Goal: Information Seeking & Learning: Learn about a topic

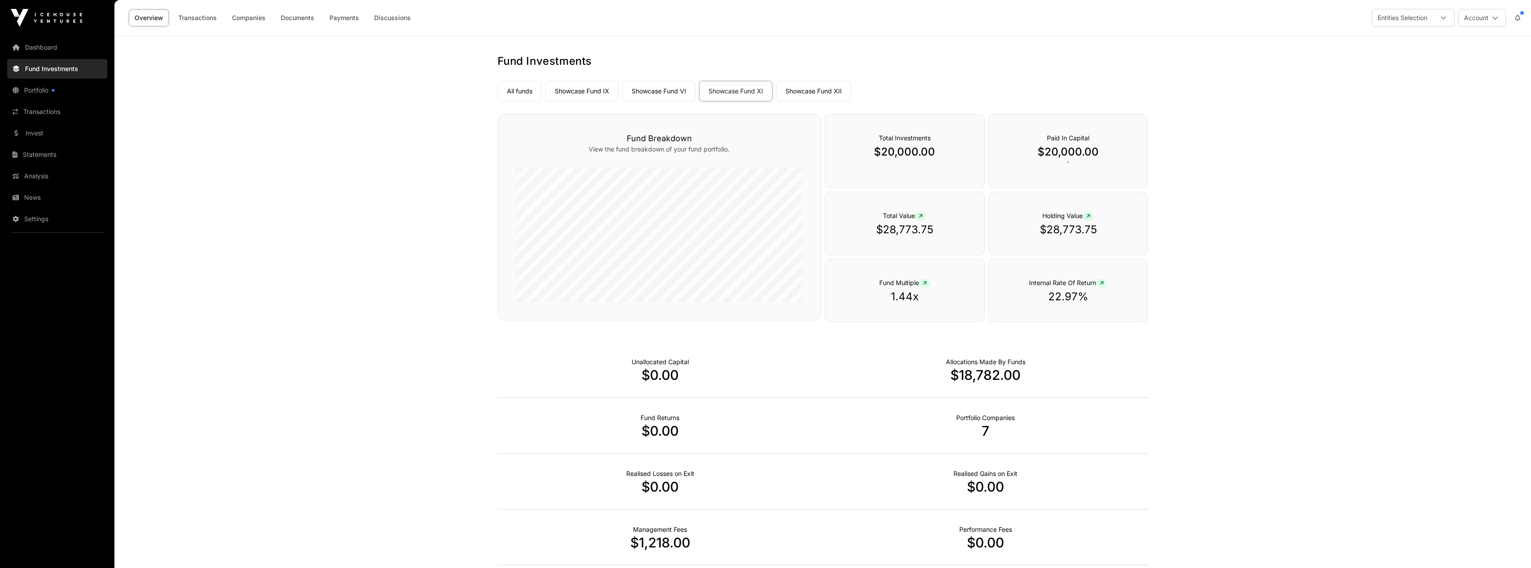
click at [518, 93] on link "All funds" at bounding box center [519, 91] width 44 height 21
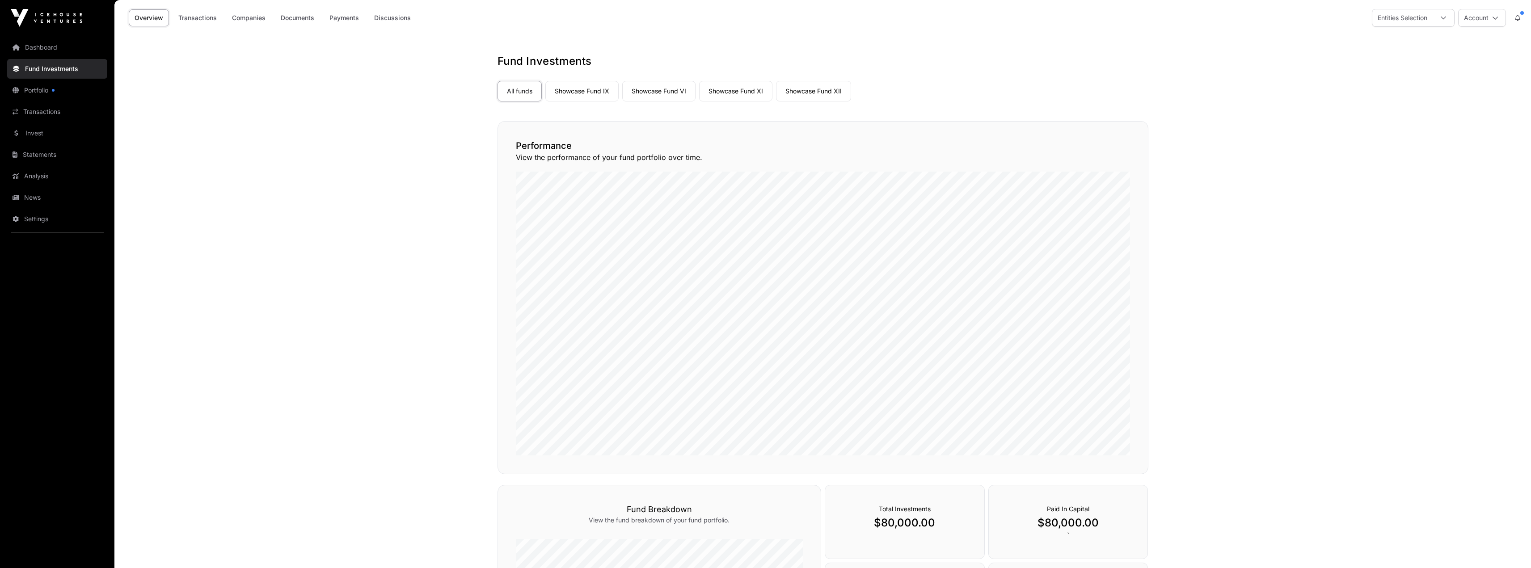
click at [555, 88] on link "Showcase Fund IX" at bounding box center [581, 91] width 73 height 21
click at [576, 87] on link "Showcase Fund IX" at bounding box center [581, 91] width 73 height 21
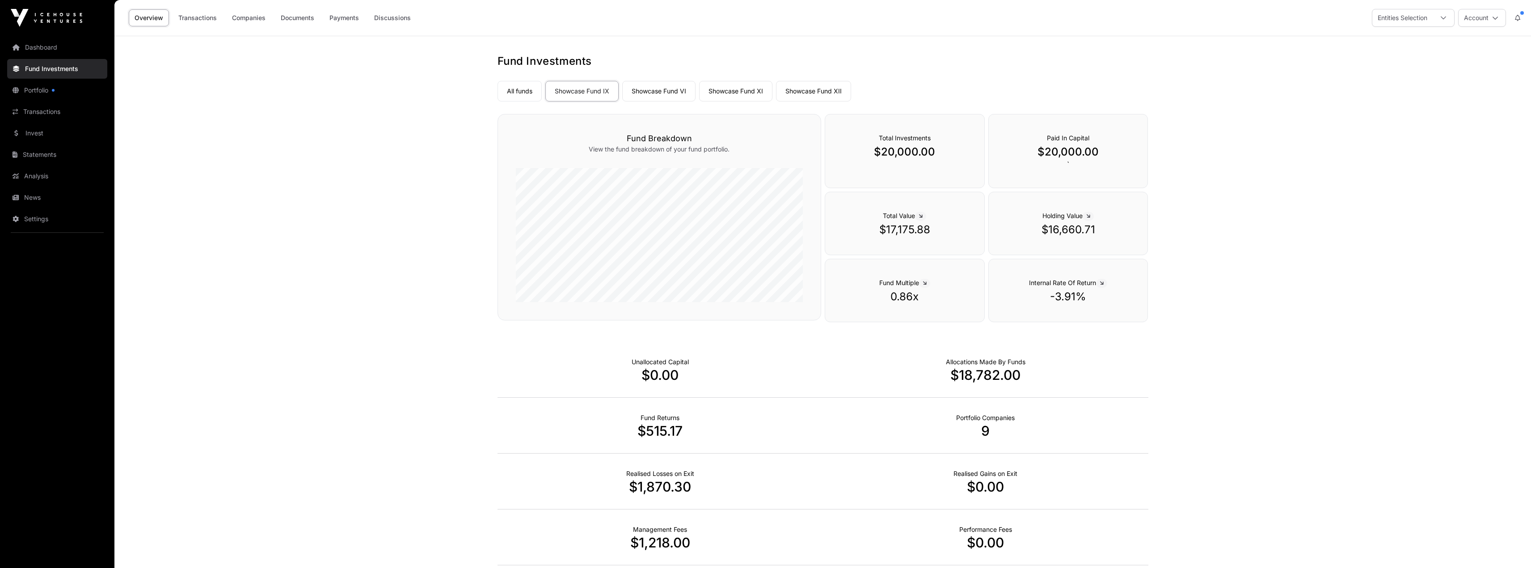
click at [644, 87] on link "Showcase Fund VI" at bounding box center [658, 91] width 73 height 21
click at [647, 91] on link "Showcase Fund VI" at bounding box center [658, 91] width 73 height 21
click at [716, 90] on link "Showcase Fund XI" at bounding box center [735, 91] width 73 height 21
click at [811, 90] on link "Showcase Fund XII" at bounding box center [813, 91] width 75 height 21
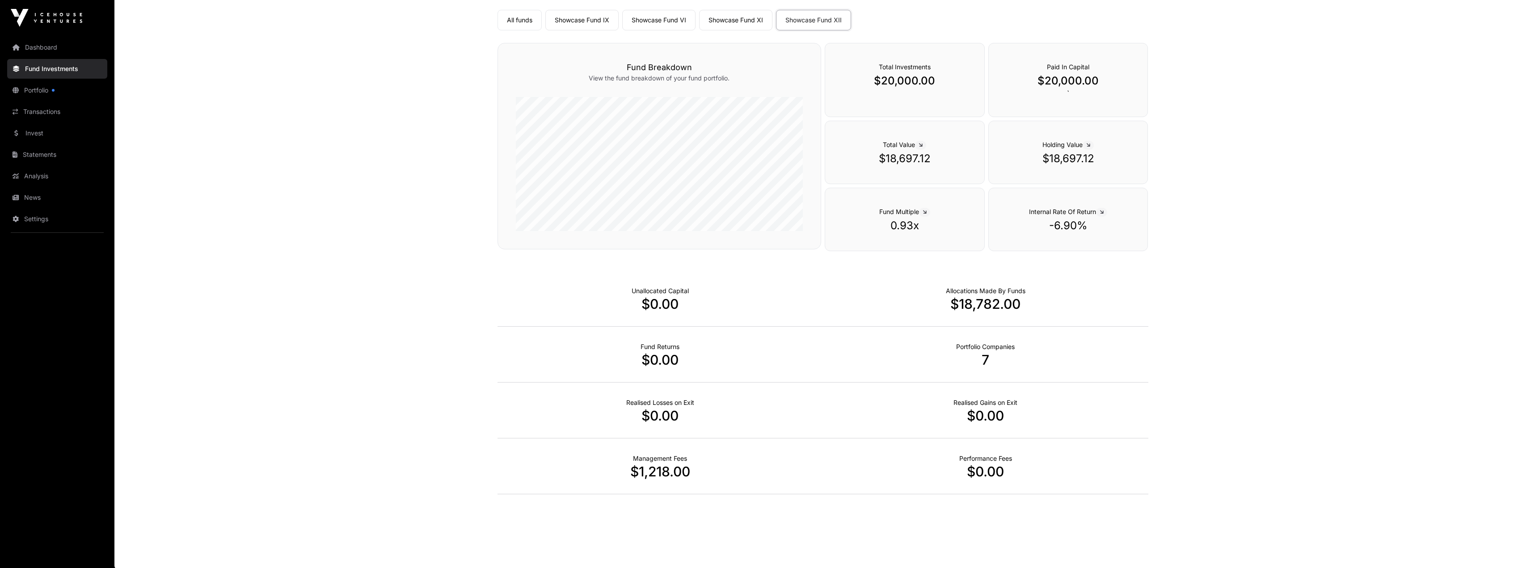
scroll to position [72, 0]
